Goal: Task Accomplishment & Management: Manage account settings

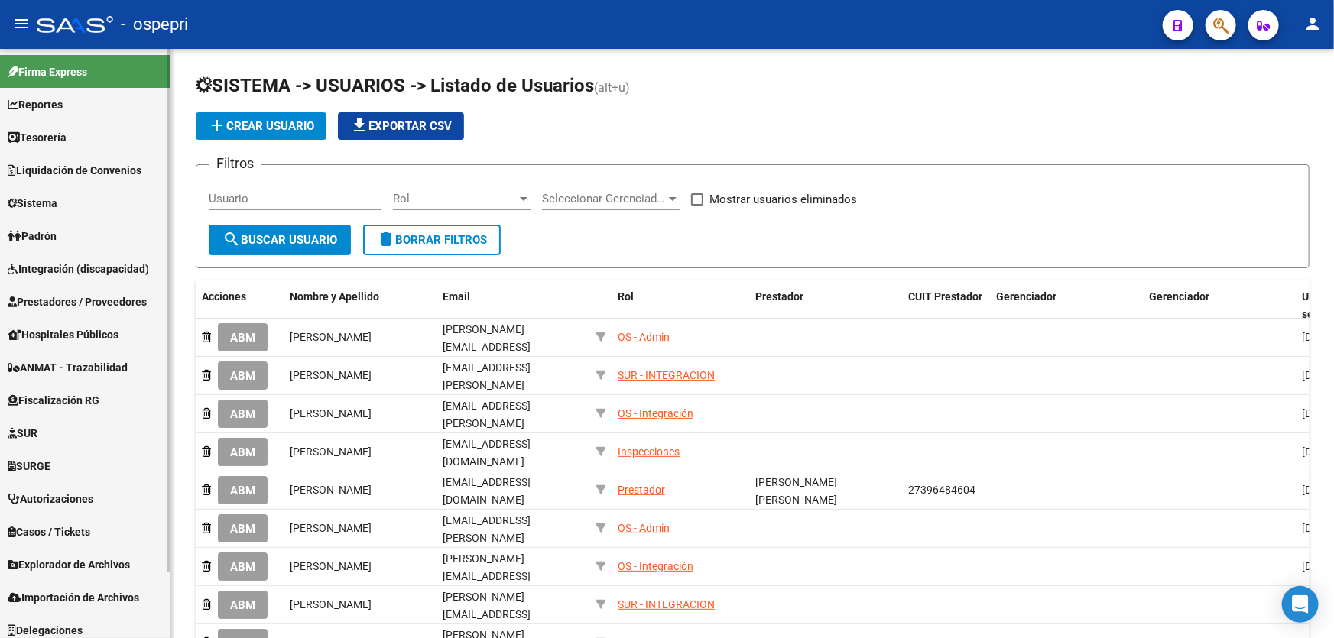
drag, startPoint x: 54, startPoint y: 208, endPoint x: 57, endPoint y: 216, distance: 8.9
click at [54, 209] on span "Sistema" at bounding box center [33, 203] width 50 height 17
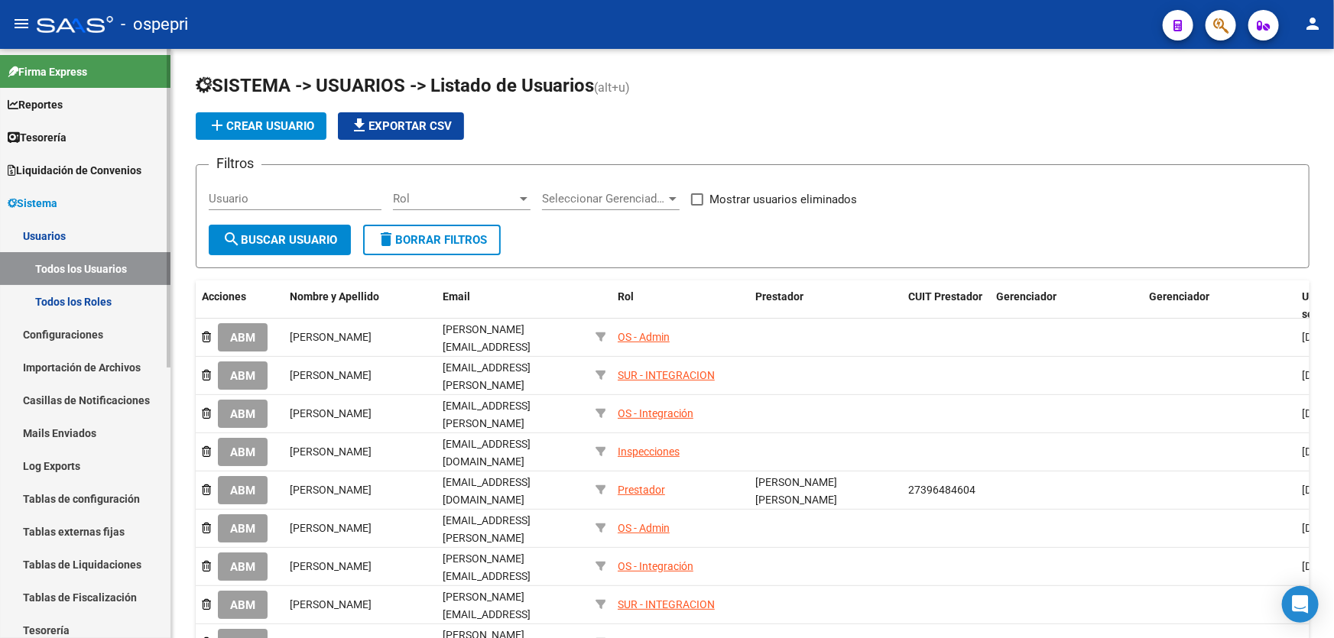
click at [74, 270] on link "Todos los Usuarios" at bounding box center [85, 268] width 170 height 33
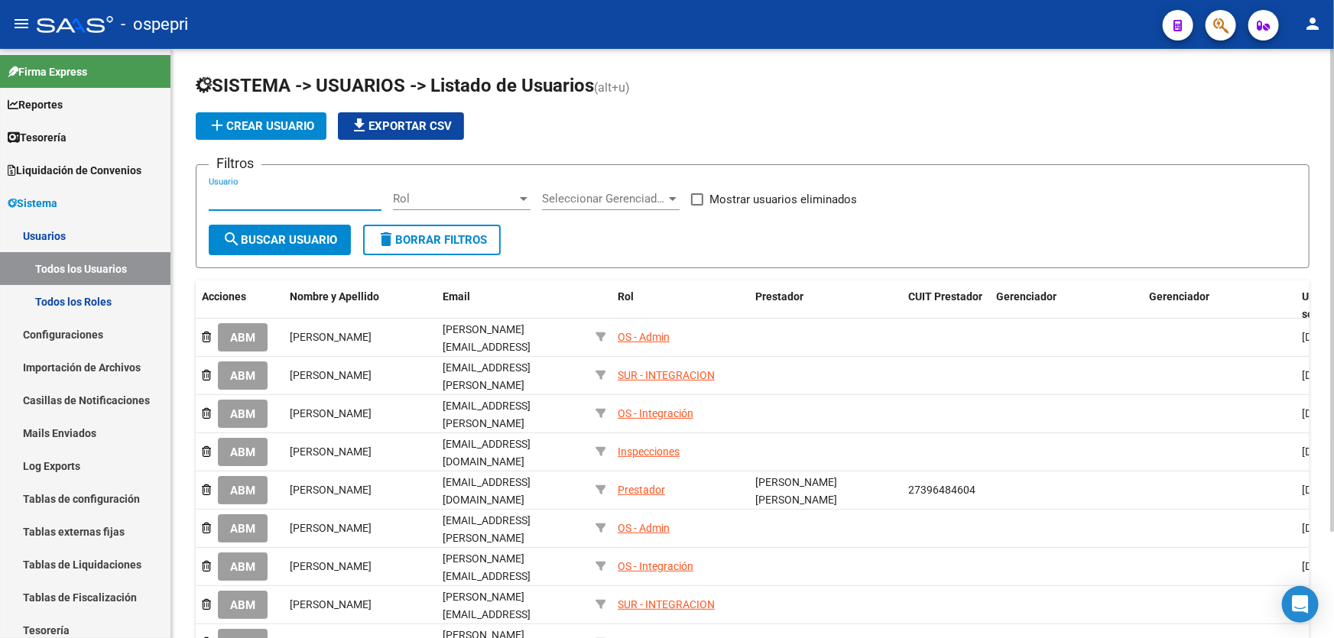
click at [272, 197] on input "Usuario" at bounding box center [295, 199] width 173 height 14
paste input "27280931956"
type input "27280931956"
click at [292, 233] on span "search Buscar Usuario" at bounding box center [279, 240] width 115 height 14
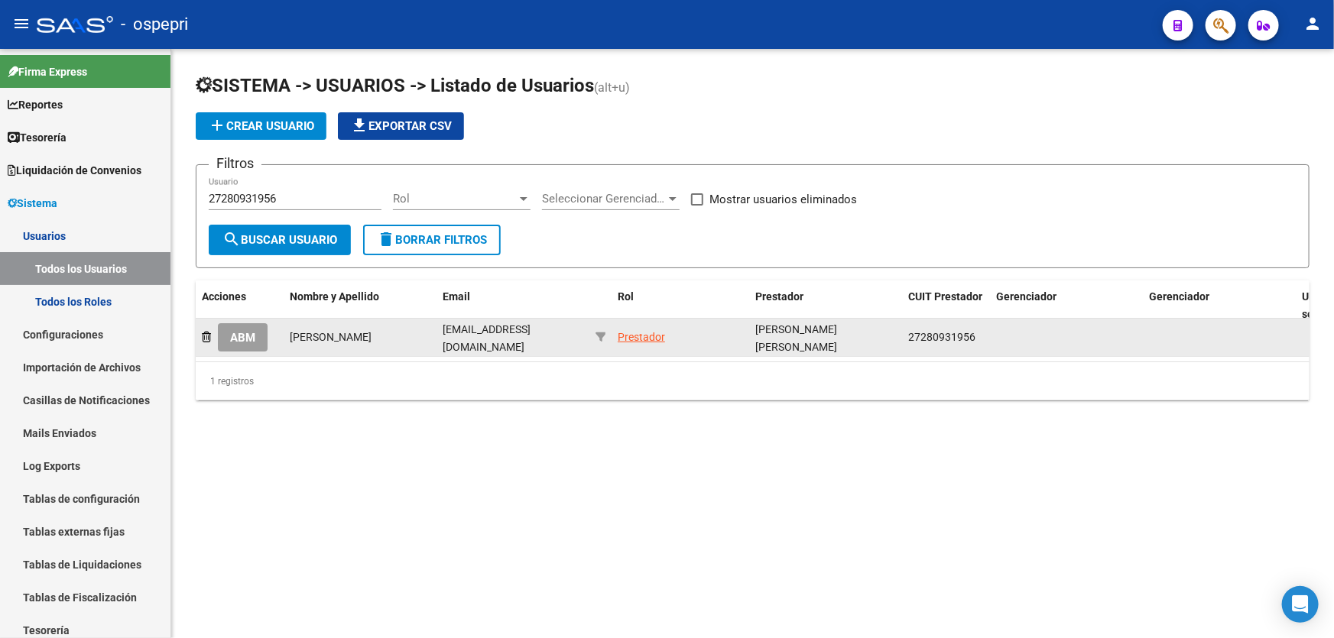
click at [253, 332] on span "ABM" at bounding box center [242, 338] width 25 height 14
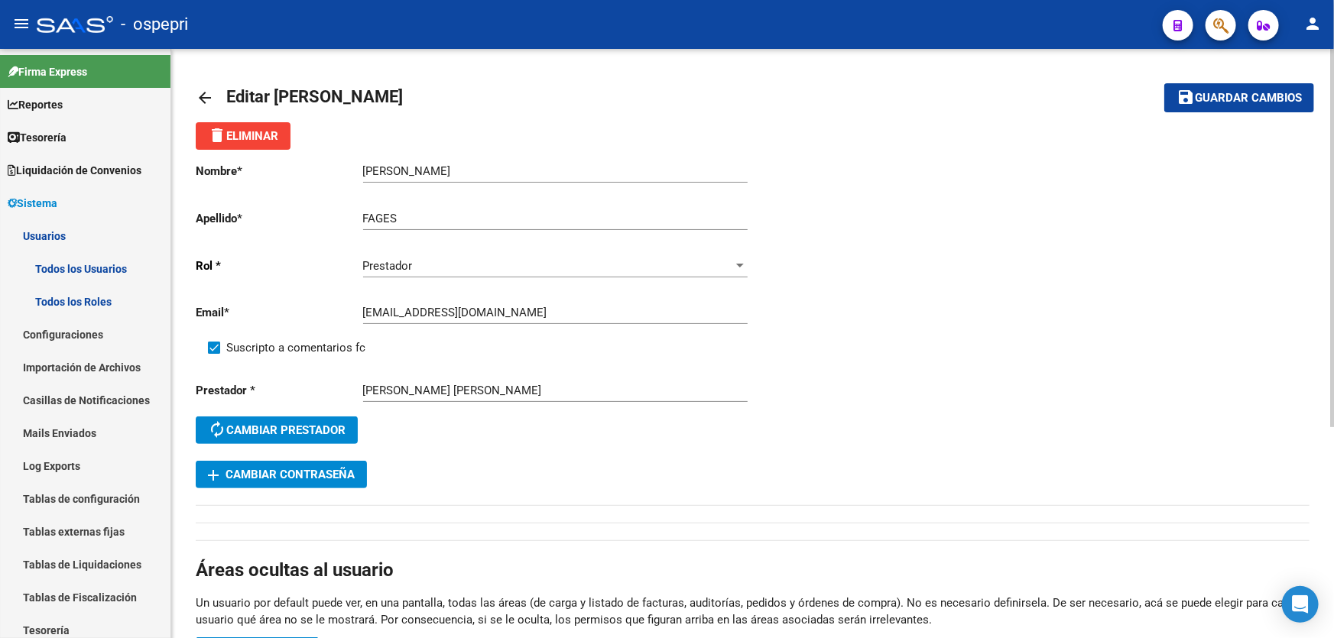
click at [426, 302] on div "[EMAIL_ADDRESS][DOMAIN_NAME] Ingresar email" at bounding box center [555, 307] width 384 height 33
click at [426, 309] on input "[EMAIL_ADDRESS][DOMAIN_NAME]" at bounding box center [555, 313] width 384 height 14
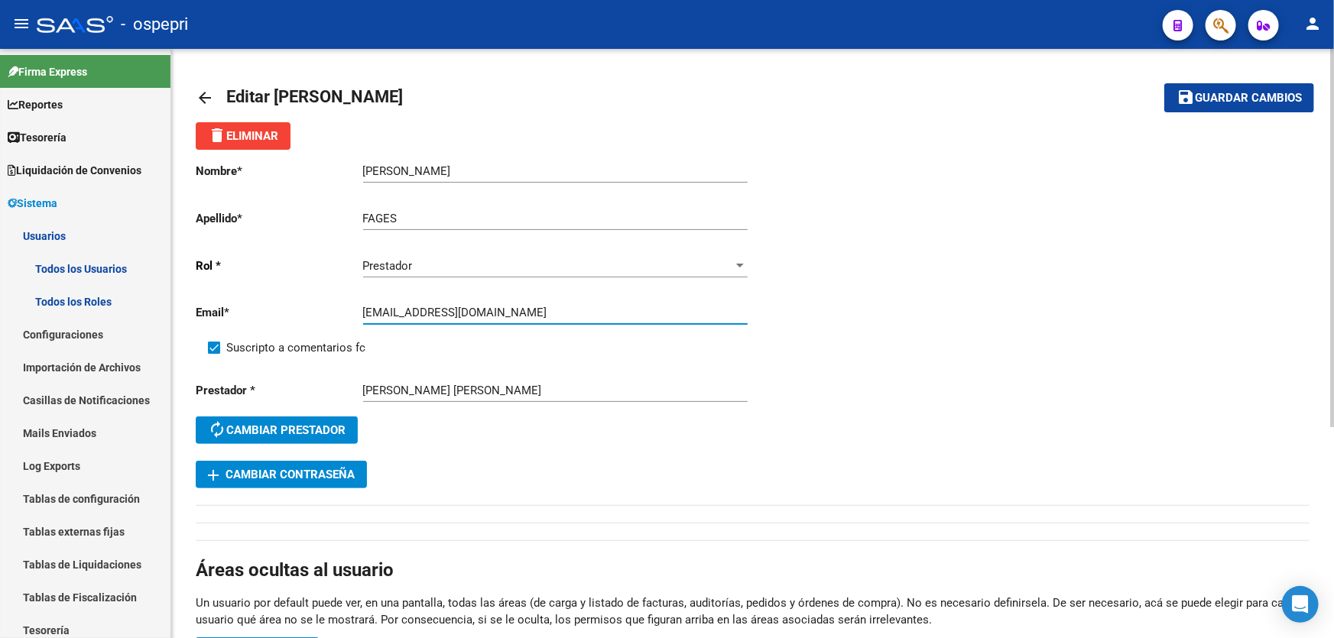
click at [426, 309] on input "[EMAIL_ADDRESS][DOMAIN_NAME]" at bounding box center [555, 313] width 384 height 14
paste input "27280931956"
click at [484, 313] on input "27280931956" at bounding box center [555, 313] width 384 height 14
click at [483, 313] on input "27280931956" at bounding box center [555, 313] width 384 height 14
click at [482, 313] on input "27280931956" at bounding box center [555, 313] width 384 height 14
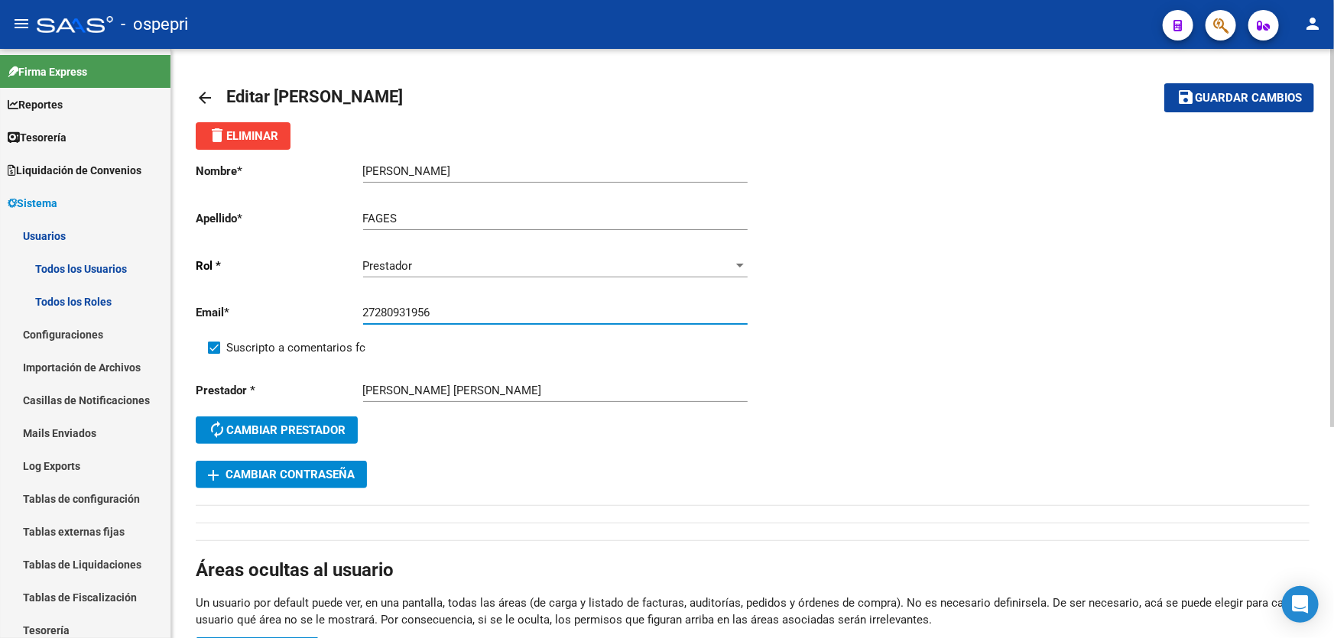
paste input "[EMAIL_ADDRESS][DOMAIN_NAME]"
type input "[EMAIL_ADDRESS][DOMAIN_NAME]"
click at [1213, 99] on span "Guardar cambios" at bounding box center [1248, 99] width 107 height 14
